Goal: Information Seeking & Learning: Learn about a topic

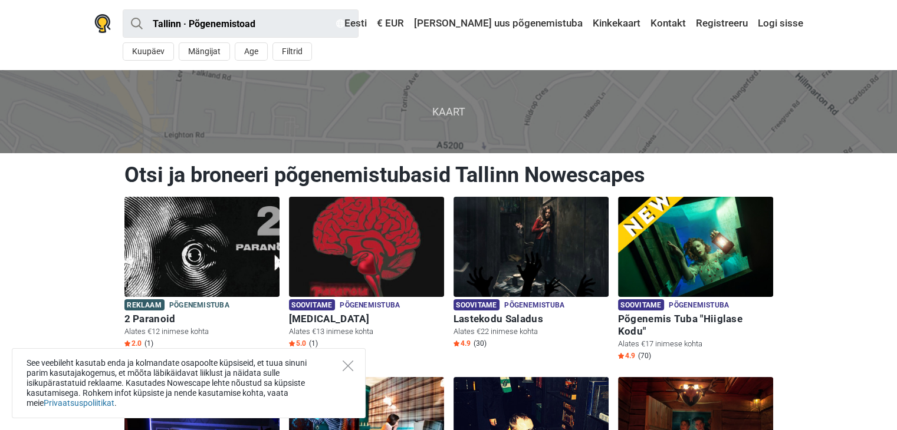
click at [346, 360] on div "See veebileht kasutab enda ja kolmandate osapoolte küpsiseid, et tuua sinuni pa…" at bounding box center [189, 383] width 354 height 70
click at [349, 369] on icon "Close" at bounding box center [348, 366] width 11 height 11
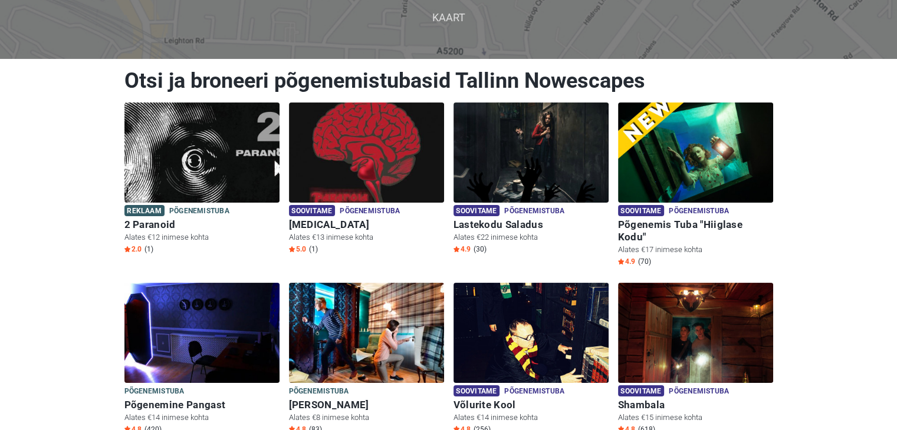
scroll to position [100, 0]
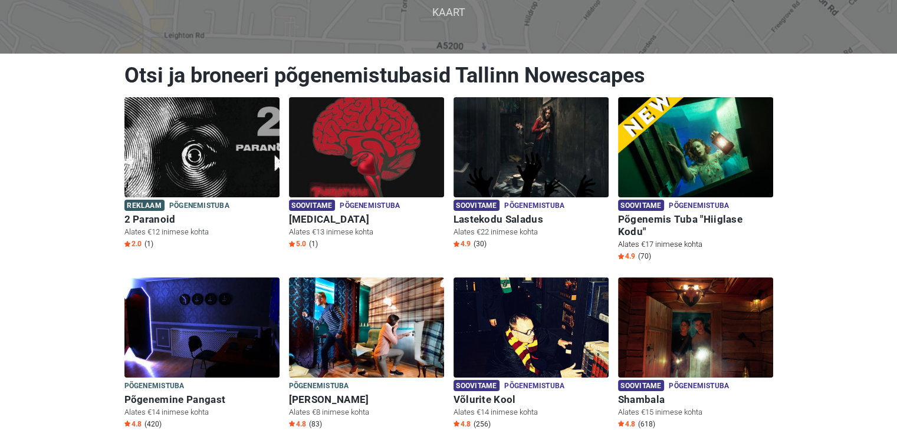
click at [736, 134] on img at bounding box center [695, 147] width 155 height 100
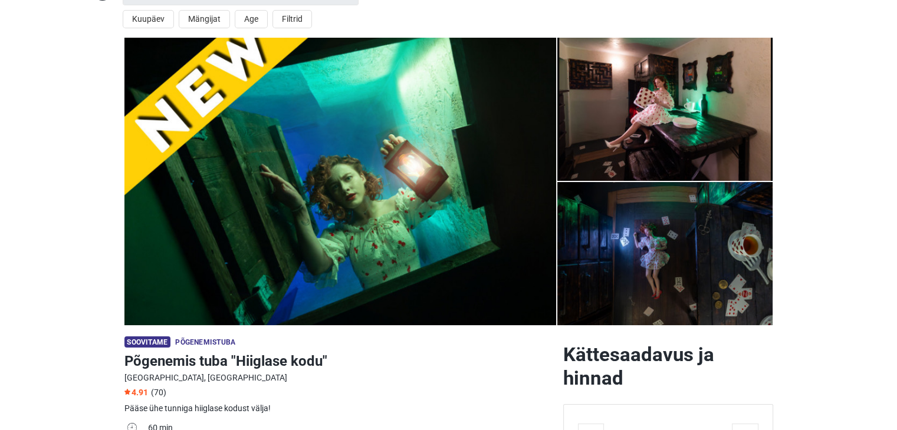
scroll to position [6, 0]
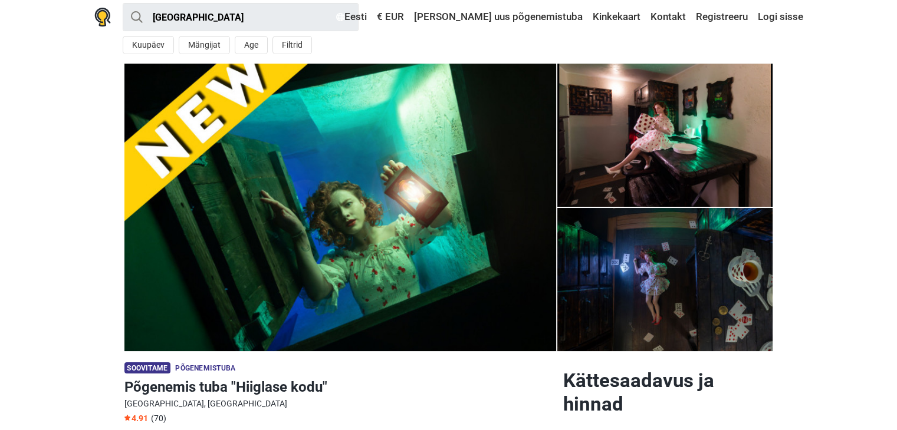
click at [530, 154] on img at bounding box center [340, 208] width 432 height 288
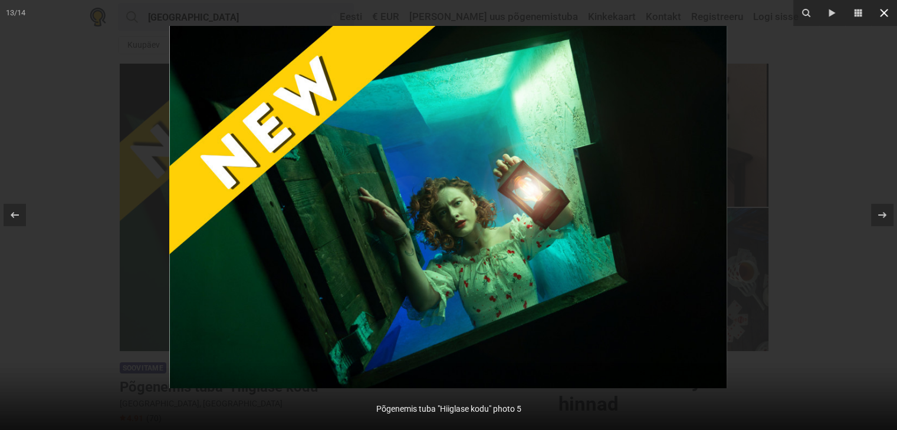
click at [884, 9] on icon at bounding box center [884, 13] width 14 height 14
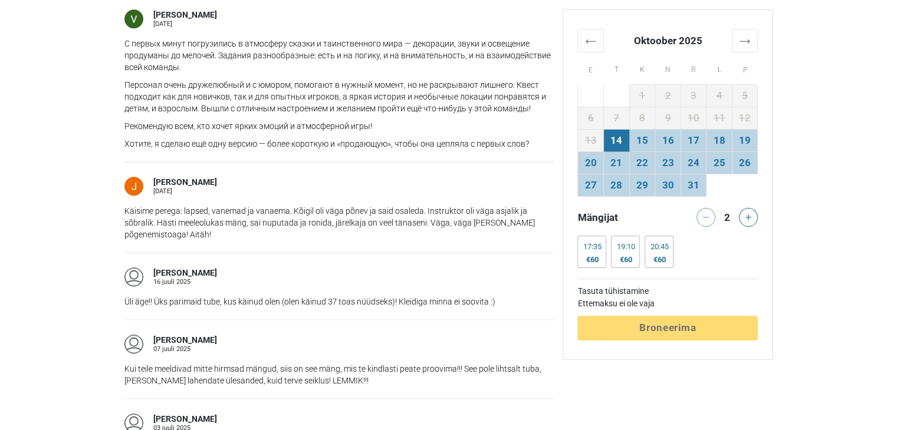
scroll to position [1170, 0]
